Goal: Complete application form: Complete application form

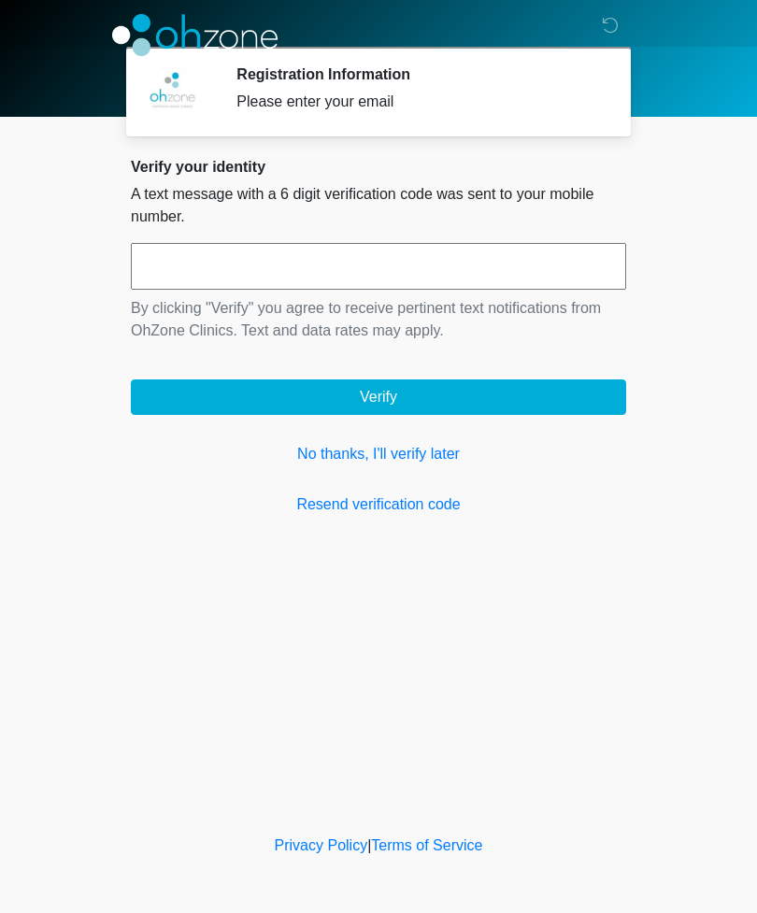
click at [411, 510] on link "Resend verification code" at bounding box center [378, 505] width 495 height 22
click at [407, 511] on link "Resend verification code" at bounding box center [378, 505] width 495 height 22
click at [609, 25] on icon at bounding box center [610, 25] width 17 height 17
click at [441, 463] on link "No thanks, I'll verify later" at bounding box center [378, 454] width 495 height 22
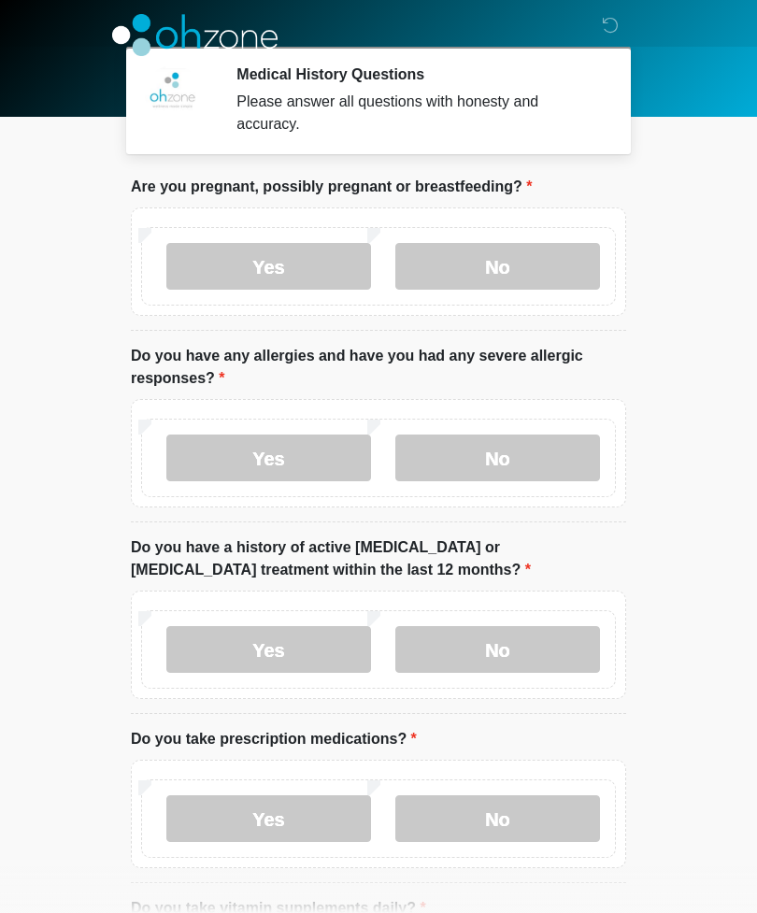
click at [532, 263] on label "No" at bounding box center [497, 266] width 205 height 47
click at [536, 454] on label "No" at bounding box center [497, 458] width 205 height 47
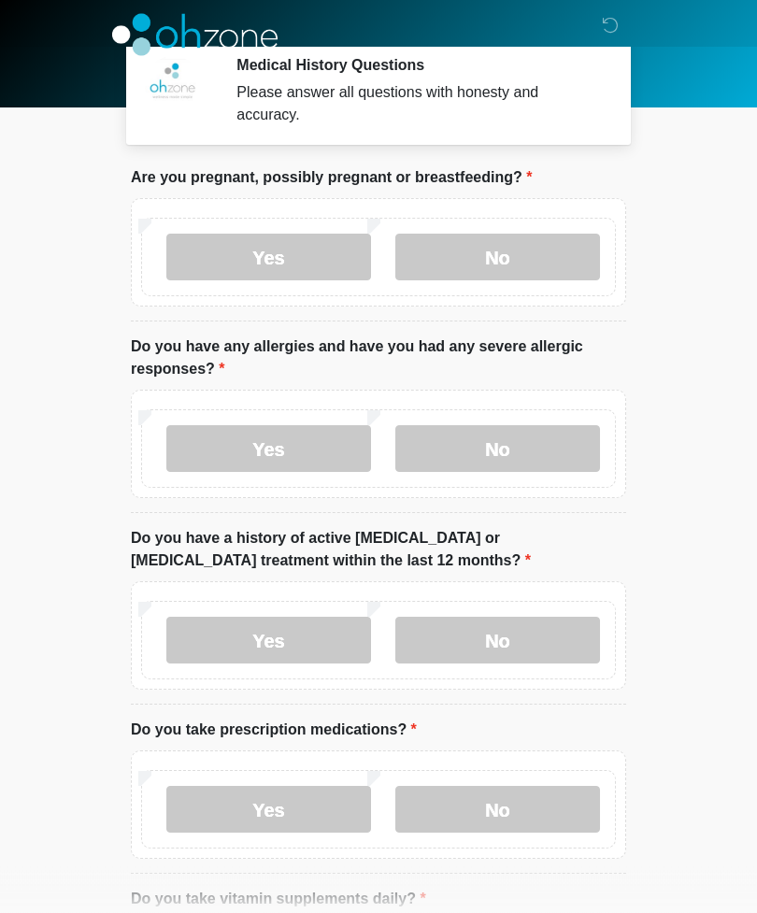
scroll to position [9, 0]
click at [553, 629] on label "No" at bounding box center [497, 640] width 205 height 47
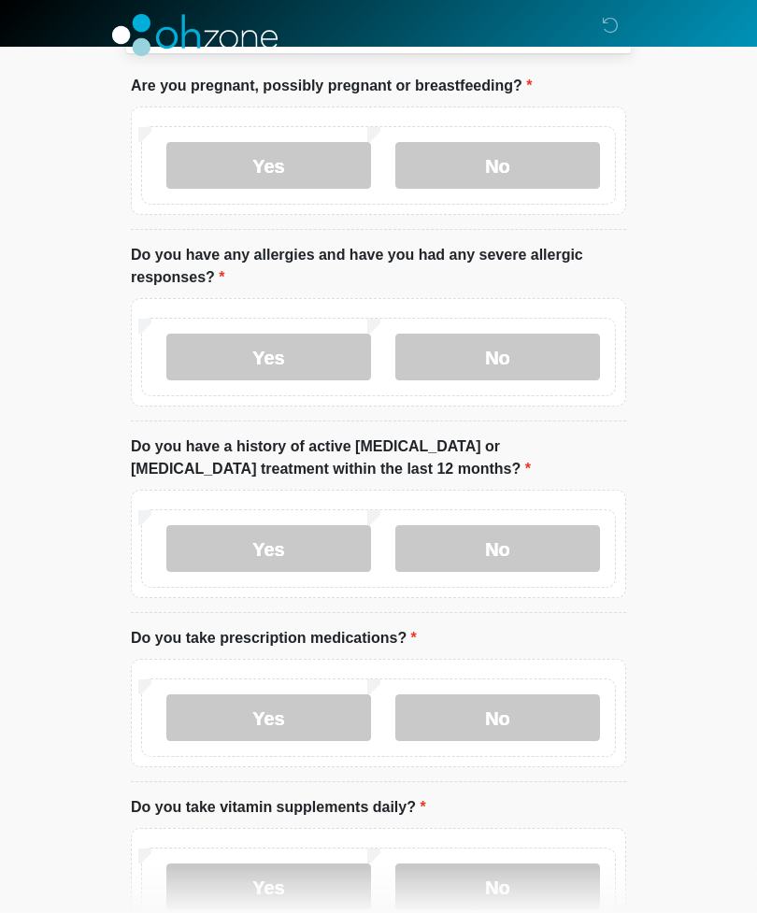
scroll to position [108, 0]
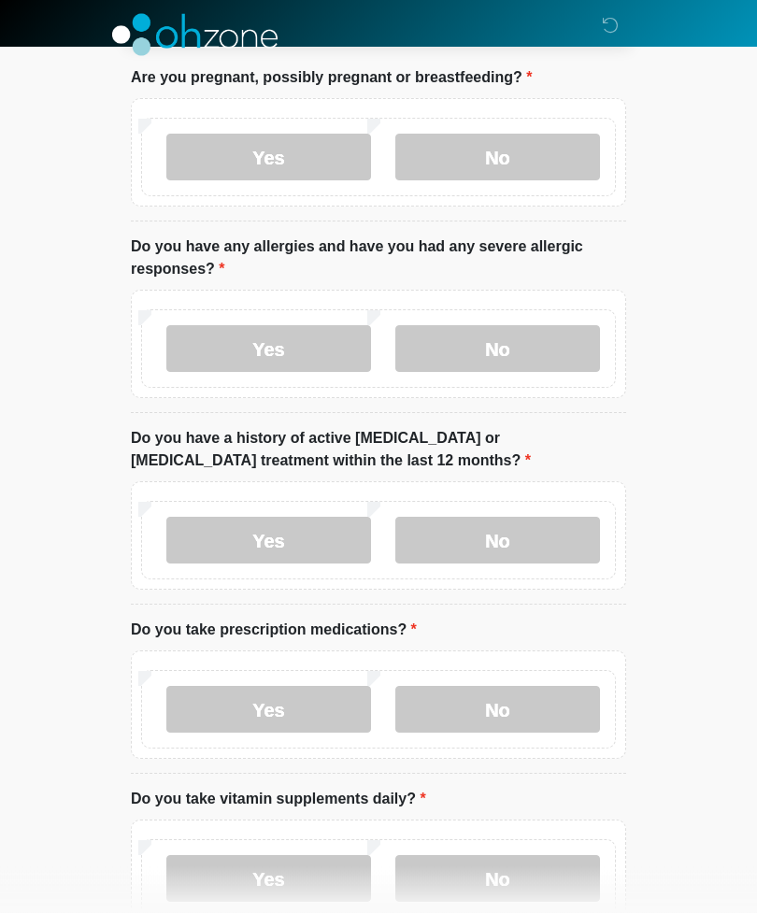
click at [230, 700] on label "Yes" at bounding box center [268, 710] width 205 height 47
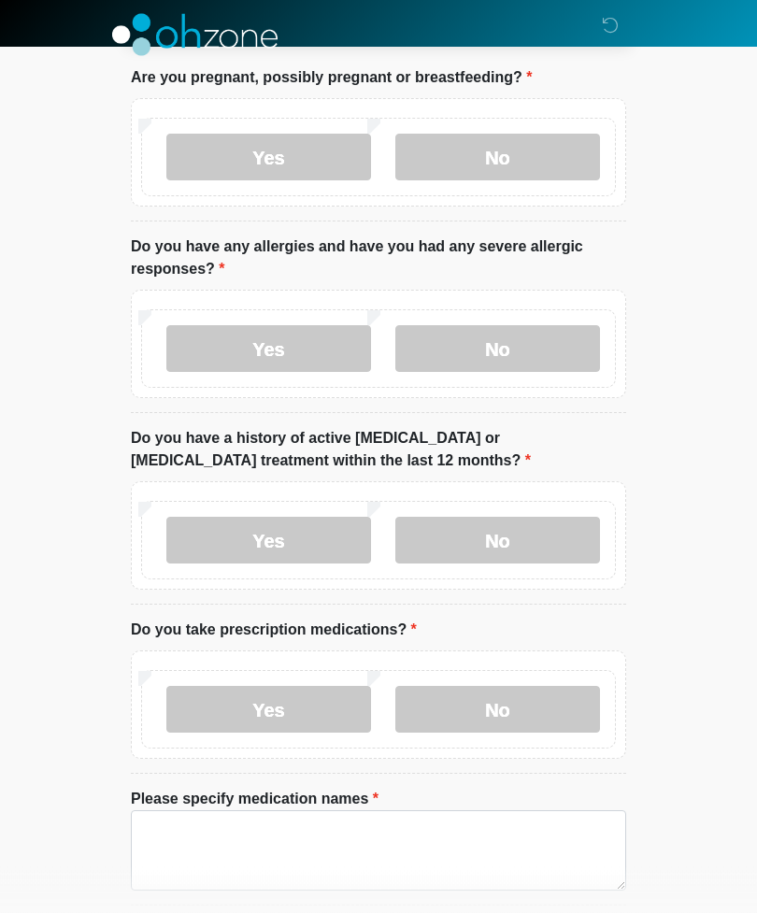
scroll to position [109, 0]
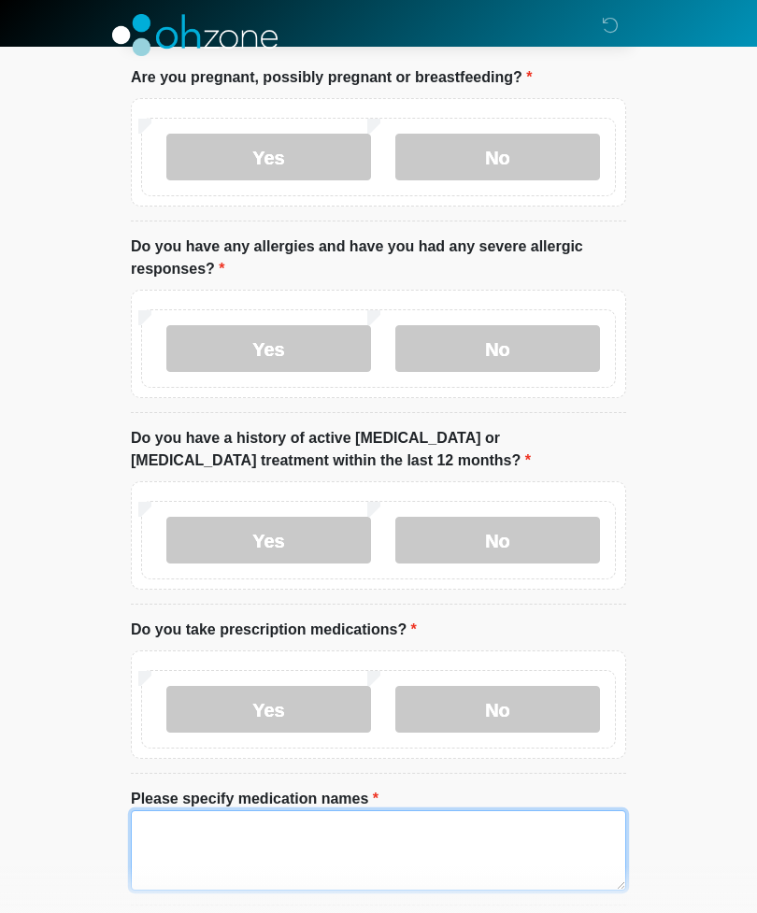
click at [510, 852] on textarea "Please specify medication names" at bounding box center [378, 850] width 495 height 80
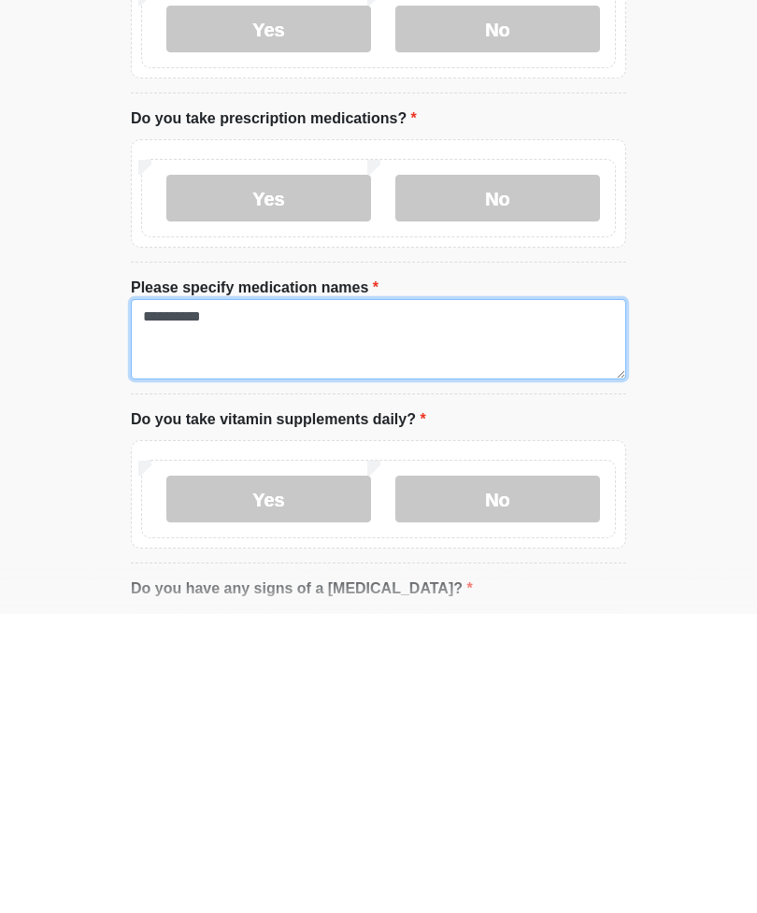
type textarea "**********"
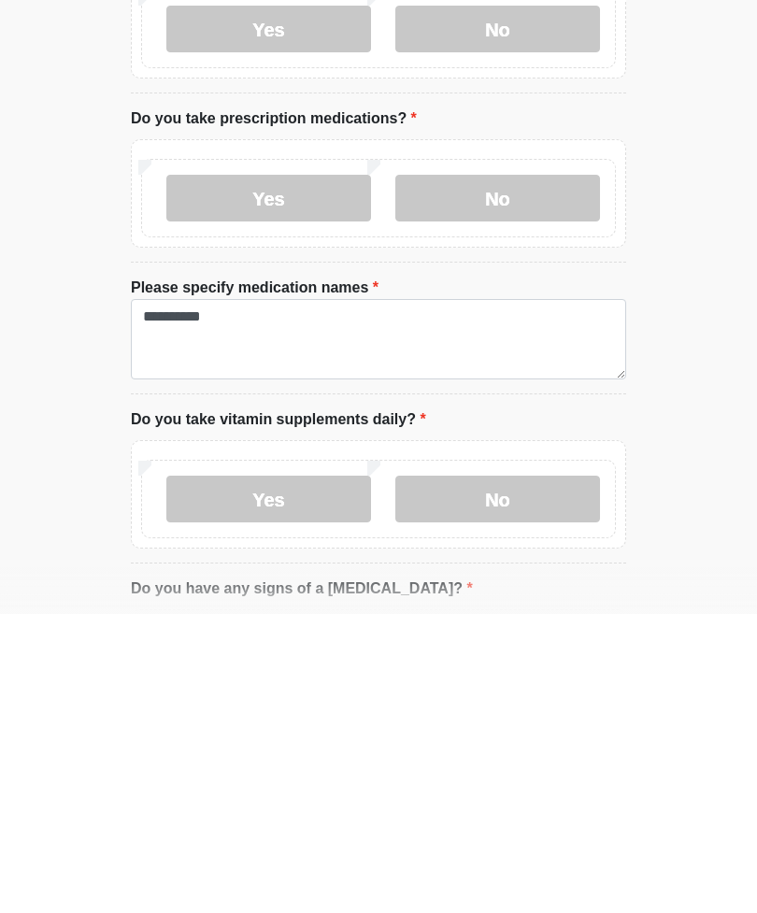
click at [540, 759] on div "Yes No" at bounding box center [378, 798] width 475 height 79
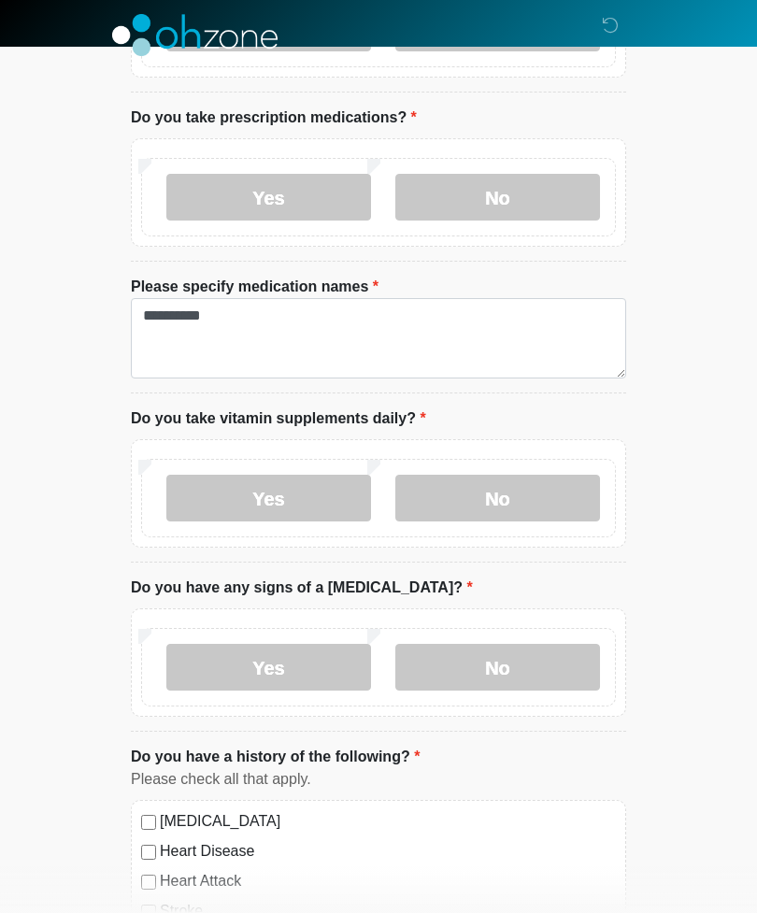
click at [564, 494] on label "No" at bounding box center [497, 498] width 205 height 47
click at [552, 675] on label "No" at bounding box center [497, 667] width 205 height 47
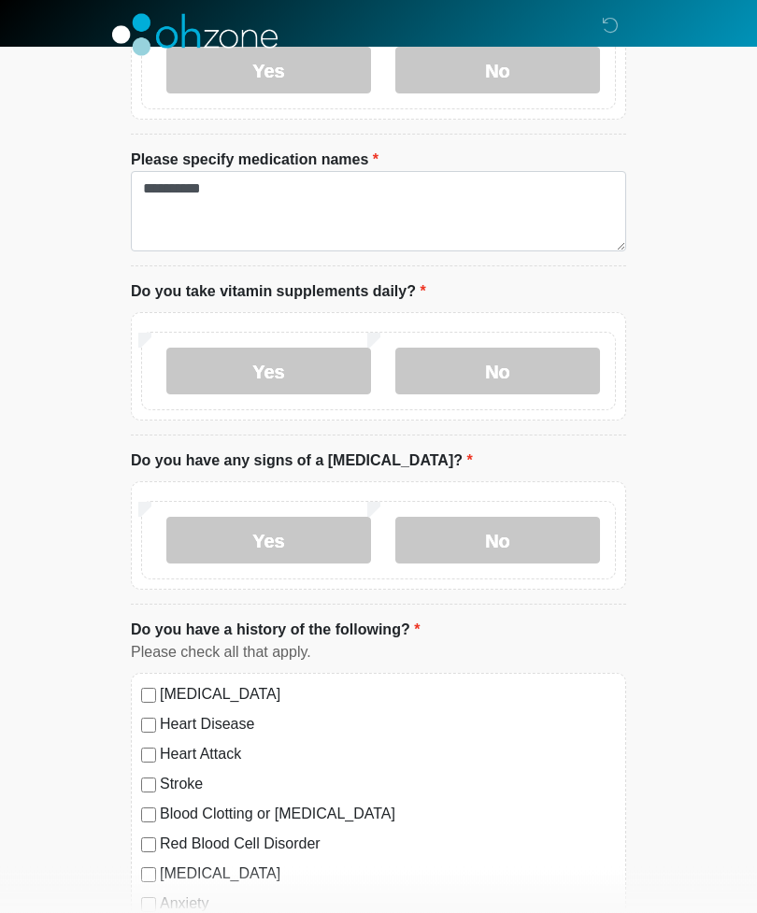
scroll to position [752, 0]
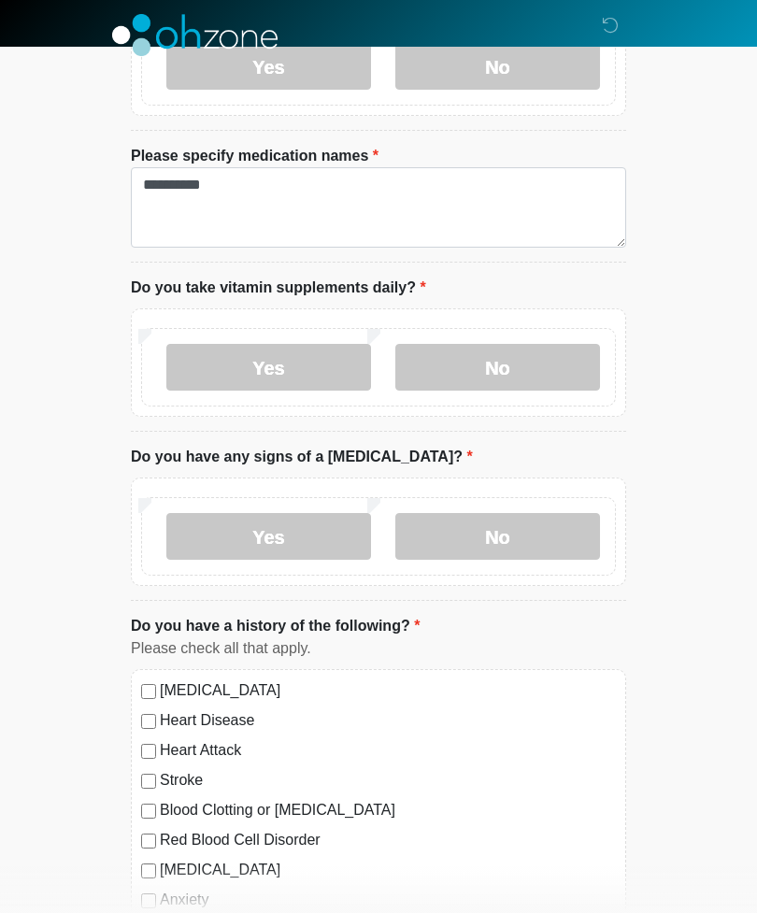
click at [136, 692] on div "[MEDICAL_DATA] Heart Disease Heart Attack Stroke Blood Clotting or [MEDICAL_DAT…" at bounding box center [378, 859] width 495 height 380
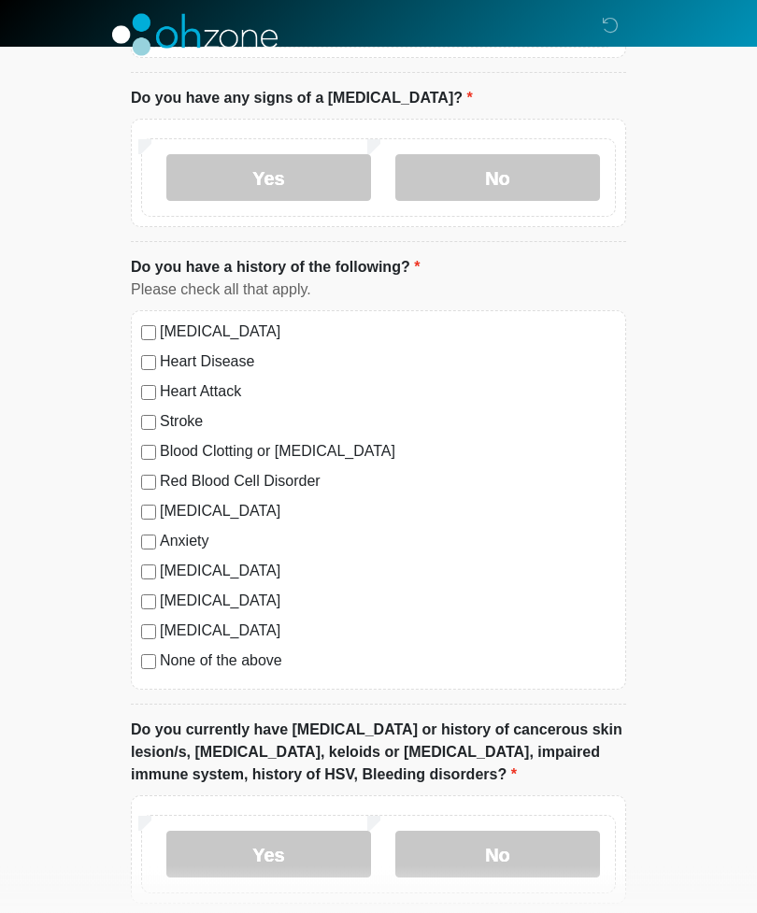
scroll to position [1113, 0]
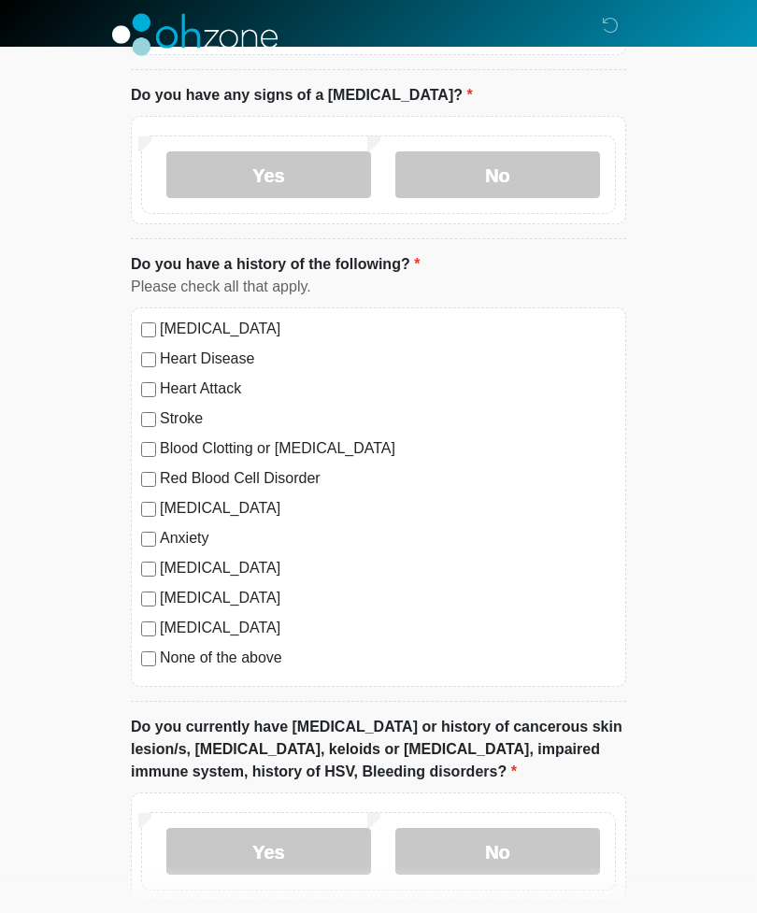
click at [540, 842] on label "No" at bounding box center [497, 852] width 205 height 47
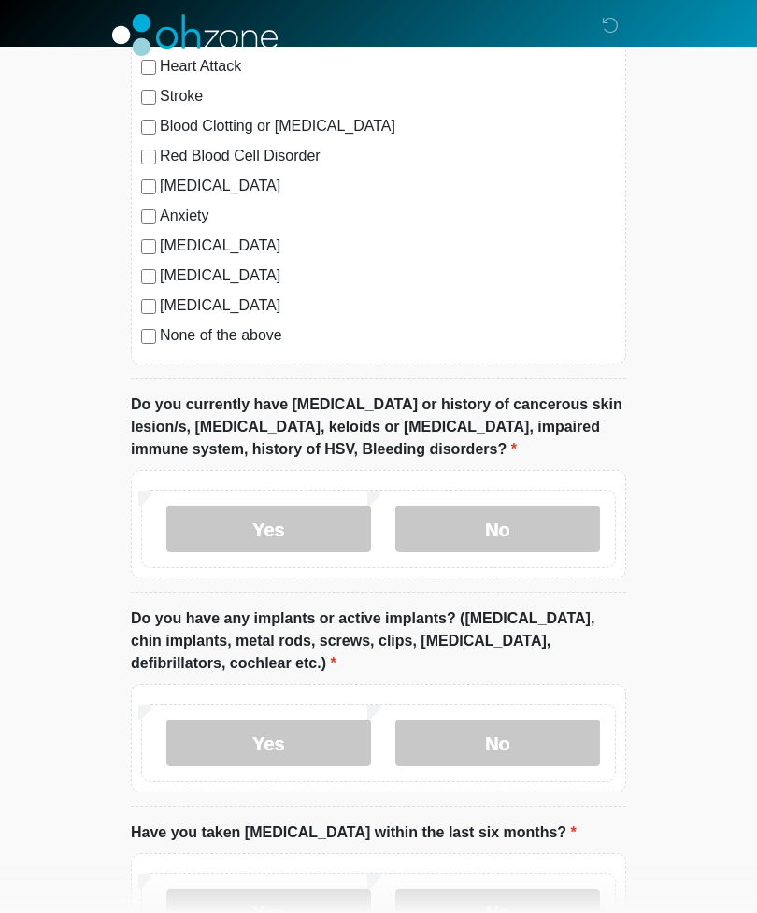
scroll to position [1462, 0]
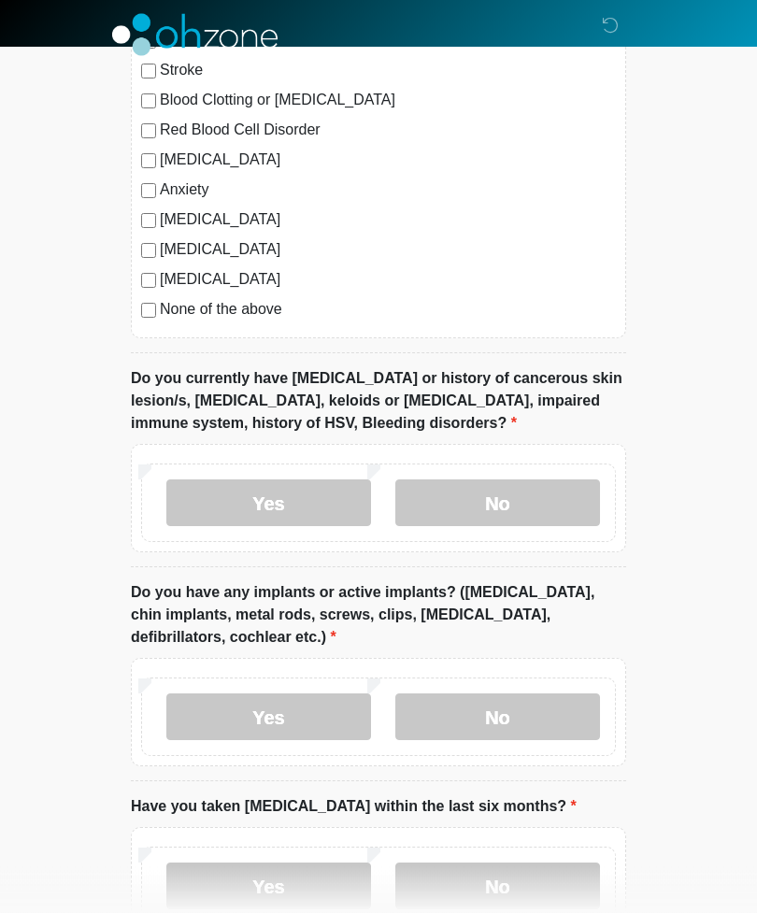
click at [554, 708] on label "No" at bounding box center [497, 718] width 205 height 47
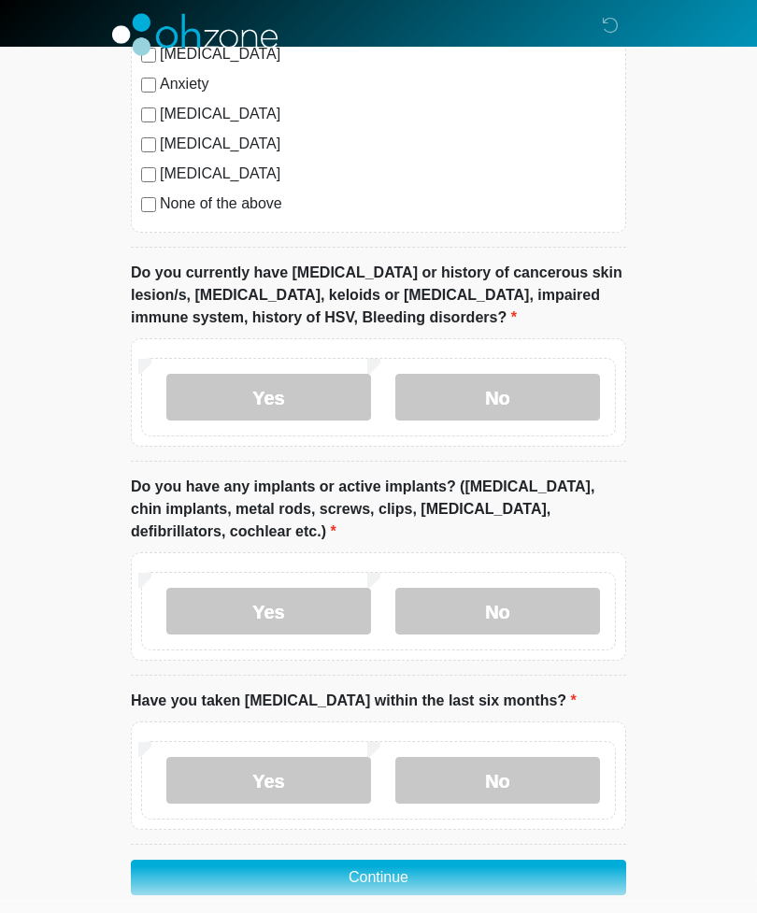
scroll to position [1570, 0]
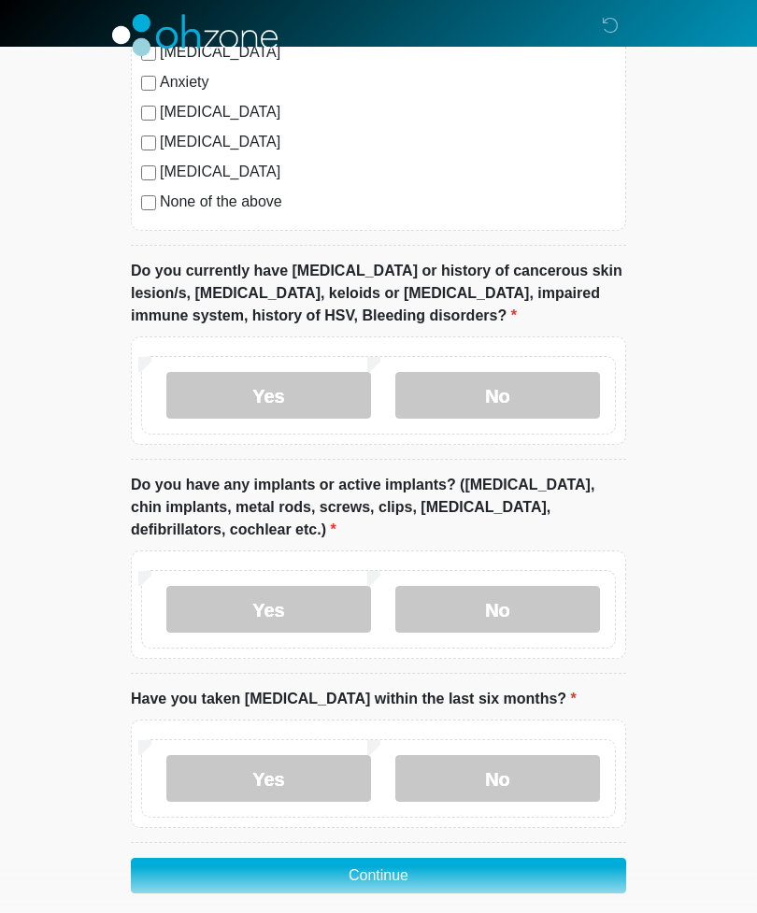
click at [570, 780] on label "No" at bounding box center [497, 778] width 205 height 47
click at [568, 865] on button "Continue" at bounding box center [378, 876] width 495 height 36
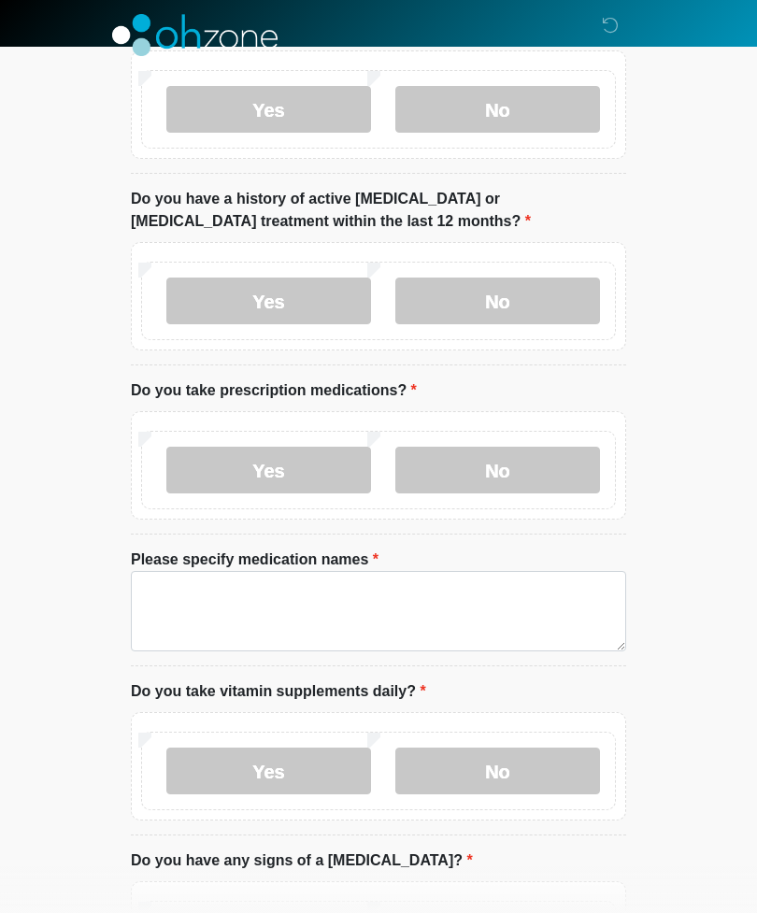
scroll to position [0, 0]
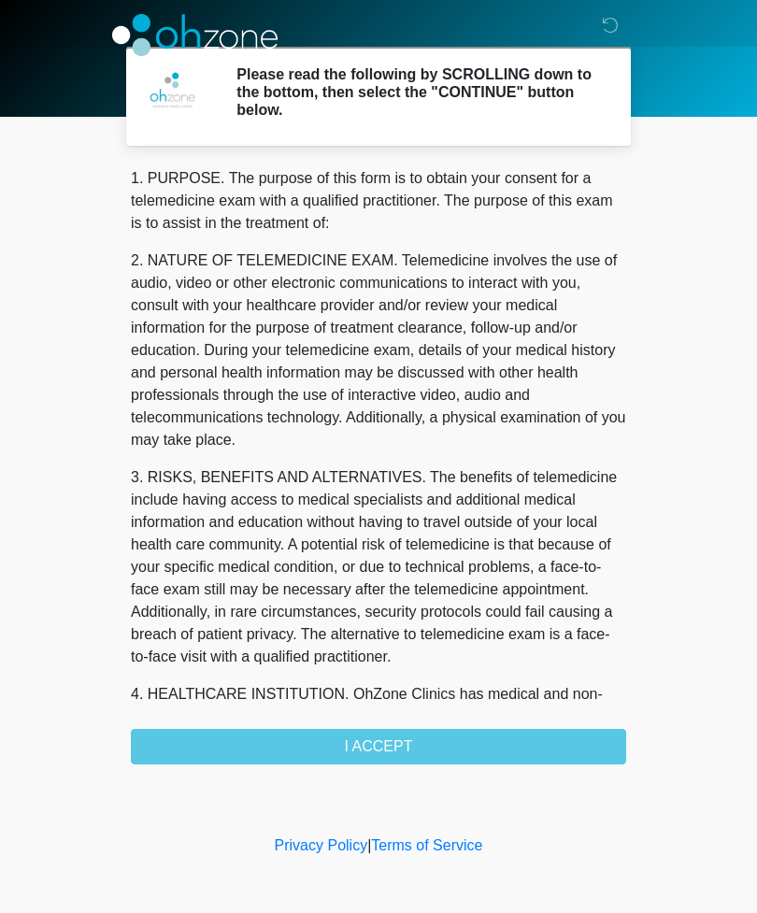
click at [585, 739] on div "1. PURPOSE. The purpose of this form is to obtain your consent for a telemedici…" at bounding box center [378, 465] width 495 height 597
click at [544, 750] on div "1. PURPOSE. The purpose of this form is to obtain your consent for a telemedici…" at bounding box center [378, 465] width 495 height 597
click at [447, 747] on div "1. PURPOSE. The purpose of this form is to obtain your consent for a telemedici…" at bounding box center [378, 465] width 495 height 597
click at [464, 741] on div "1. PURPOSE. The purpose of this form is to obtain your consent for a telemedici…" at bounding box center [378, 465] width 495 height 597
click at [463, 740] on div "1. PURPOSE. The purpose of this form is to obtain your consent for a telemedici…" at bounding box center [378, 465] width 495 height 597
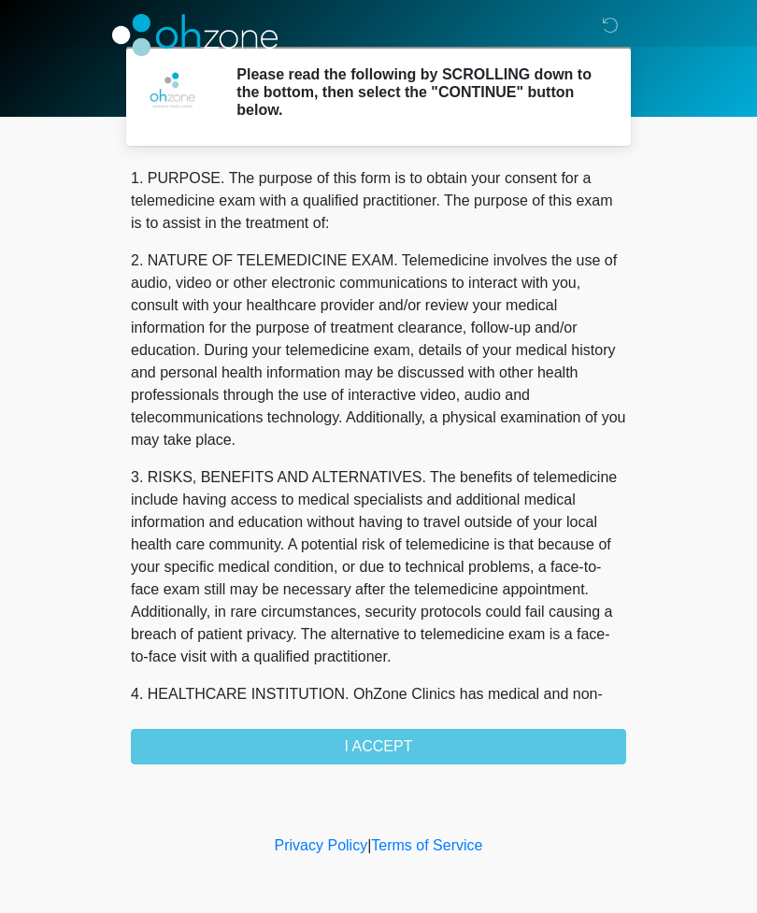
click at [456, 740] on div "1. PURPOSE. The purpose of this form is to obtain your consent for a telemedici…" at bounding box center [378, 465] width 495 height 597
click at [455, 739] on div "1. PURPOSE. The purpose of this form is to obtain your consent for a telemedici…" at bounding box center [378, 465] width 495 height 597
click at [433, 742] on div "1. PURPOSE. The purpose of this form is to obtain your consent for a telemedici…" at bounding box center [378, 465] width 495 height 597
click at [391, 748] on div "1. PURPOSE. The purpose of this form is to obtain your consent for a telemedici…" at bounding box center [378, 465] width 495 height 597
click at [404, 753] on div "1. PURPOSE. The purpose of this form is to obtain your consent for a telemedici…" at bounding box center [378, 465] width 495 height 597
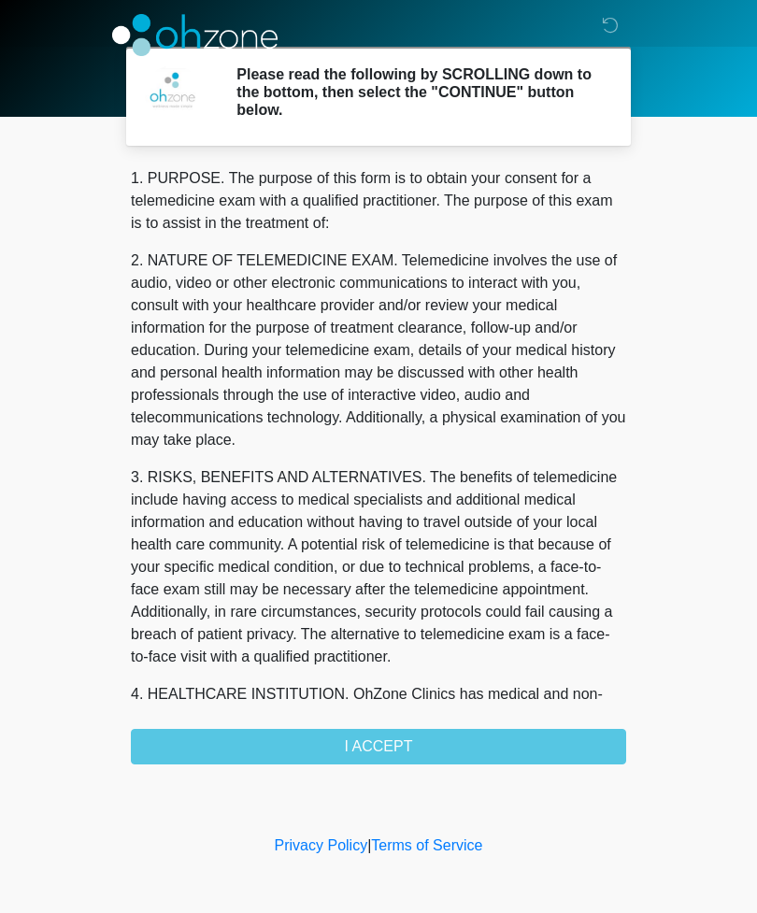
click at [415, 740] on div "1. PURPOSE. The purpose of this form is to obtain your consent for a telemedici…" at bounding box center [378, 465] width 495 height 597
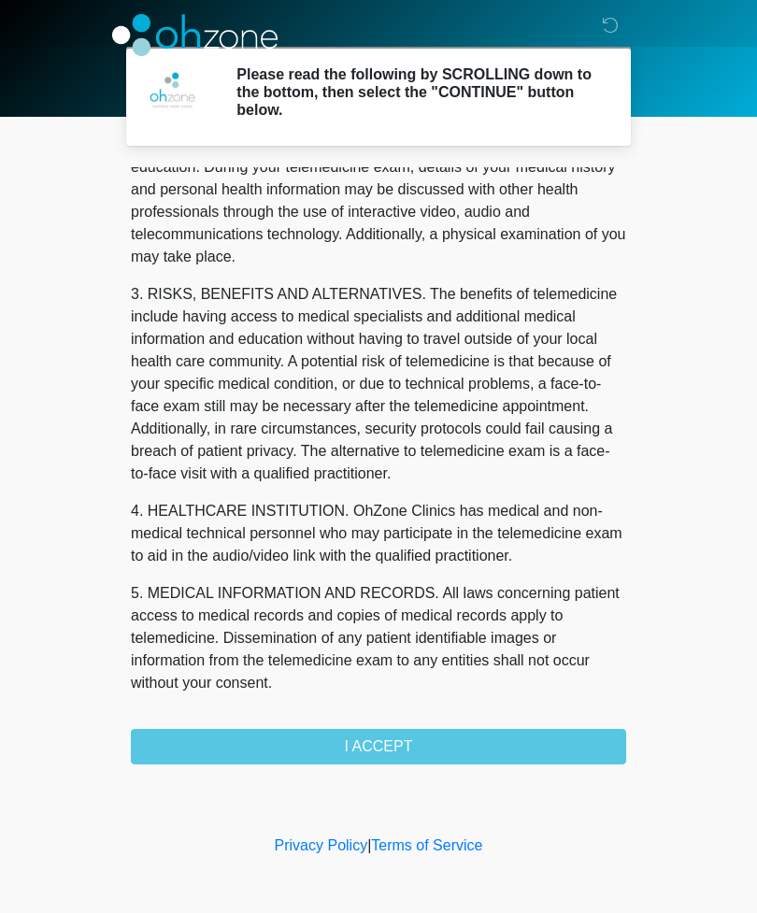
click at [611, 500] on p "4. HEALTHCARE INSTITUTION. OhZone Clinics has medical and non-medical technical…" at bounding box center [378, 533] width 495 height 67
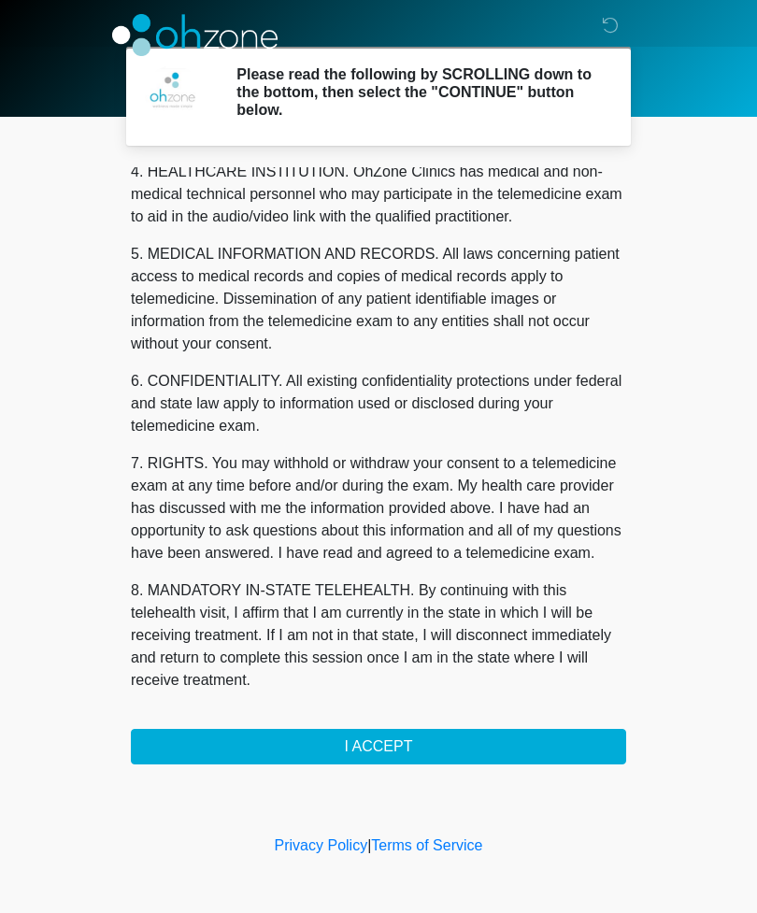
scroll to position [545, 0]
click at [224, 742] on button "I ACCEPT" at bounding box center [378, 747] width 495 height 36
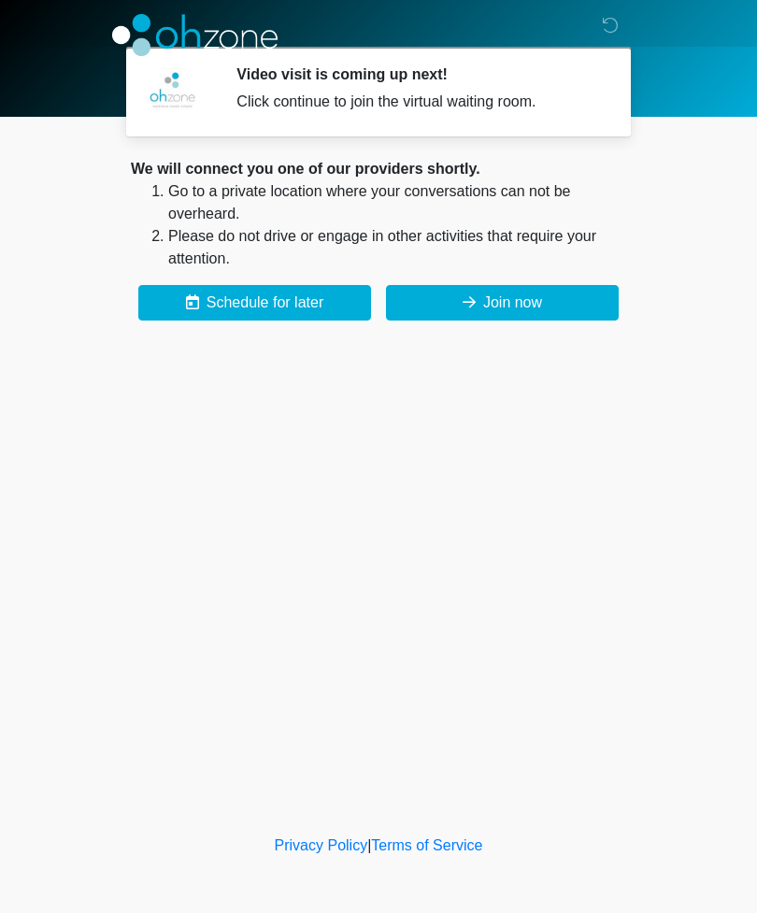
click at [570, 312] on button "Join now" at bounding box center [502, 303] width 233 height 36
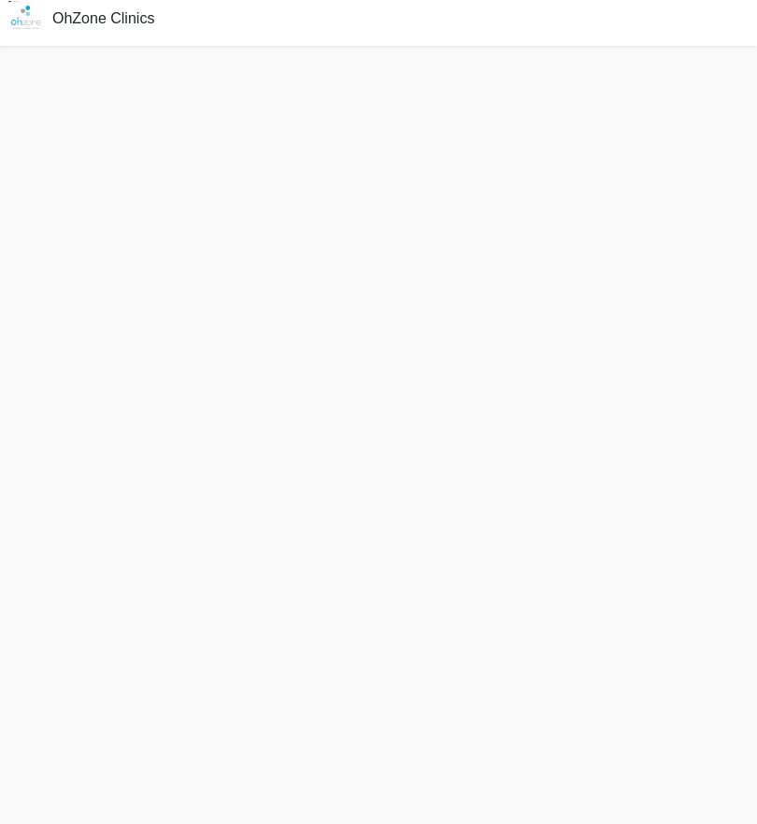
scroll to position [6, 0]
